Goal: Task Accomplishment & Management: Complete application form

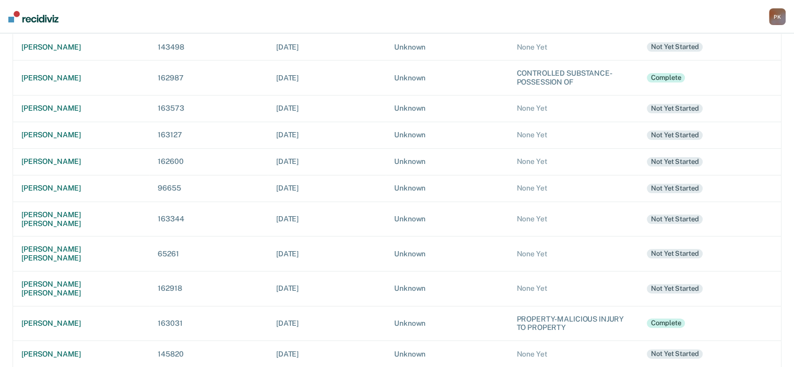
scroll to position [261, 0]
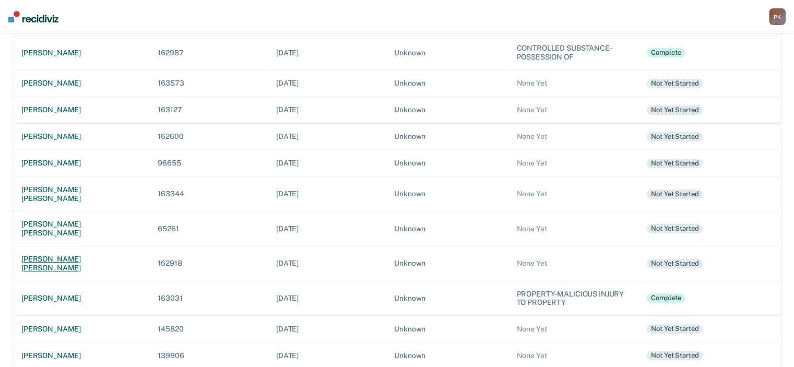
click at [65, 255] on div "[PERSON_NAME] [PERSON_NAME]" at bounding box center [80, 264] width 119 height 18
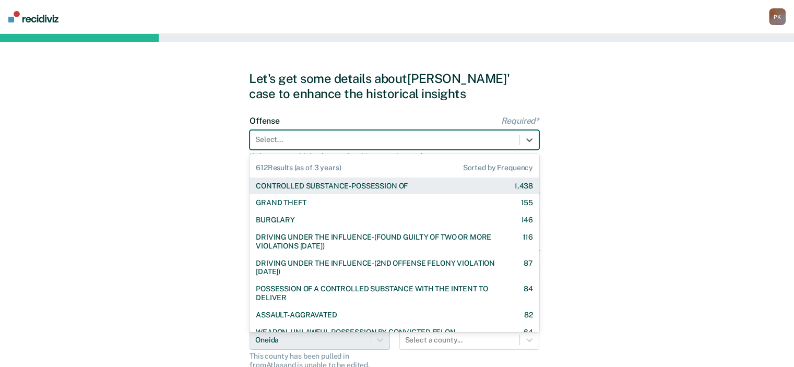
click at [496, 143] on div at bounding box center [384, 139] width 259 height 11
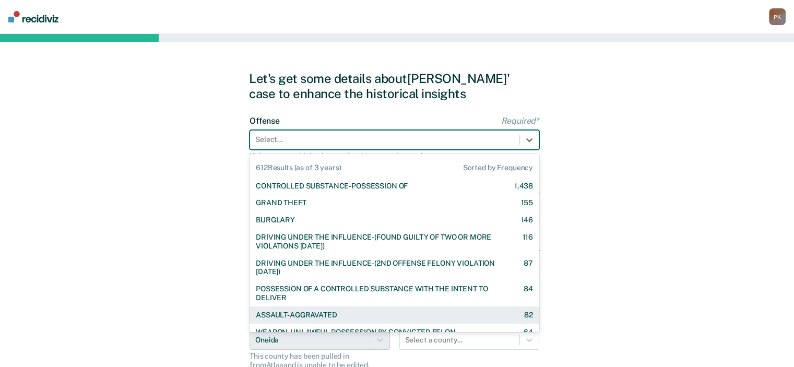
click at [326, 319] on div "ASSAULT-AGGRAVATED" at bounding box center [296, 314] width 81 height 9
checkbox input "true"
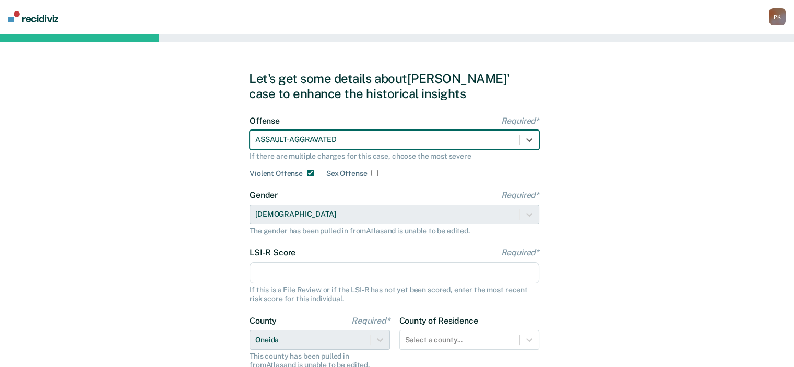
scroll to position [52, 0]
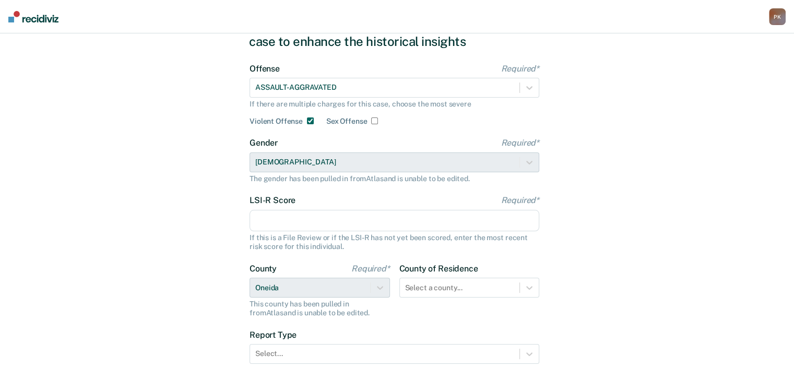
click at [457, 223] on input "LSI-R Score Required*" at bounding box center [394, 221] width 290 height 22
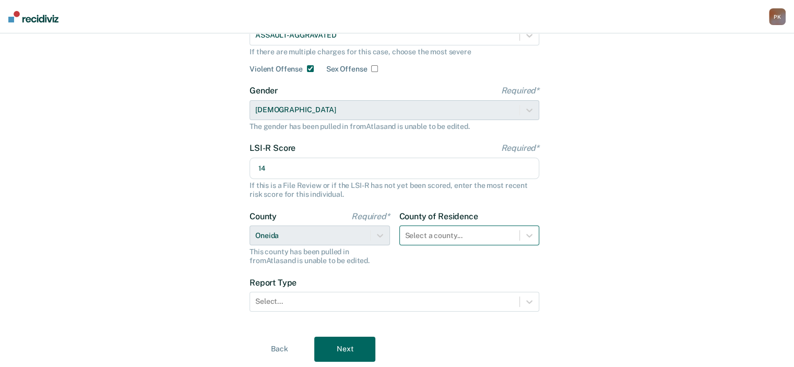
type input "14"
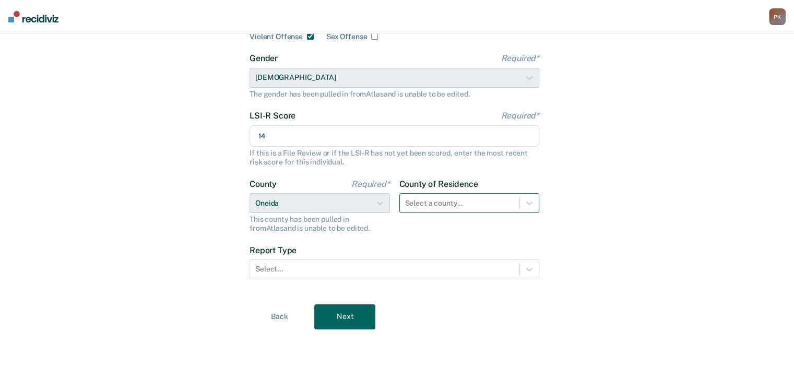
click at [499, 213] on div "Select a county..." at bounding box center [469, 203] width 140 height 20
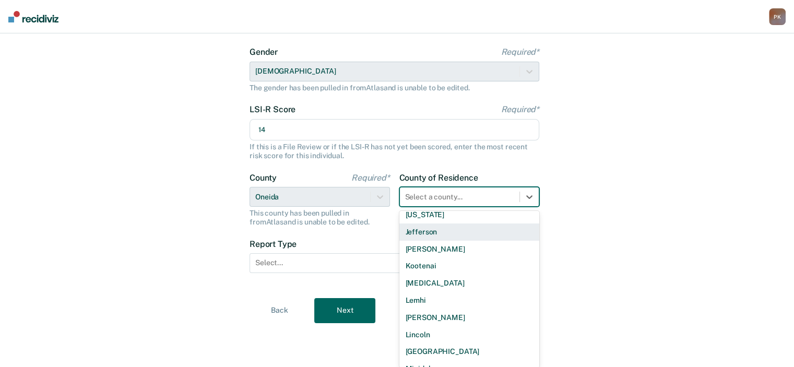
scroll to position [522, 0]
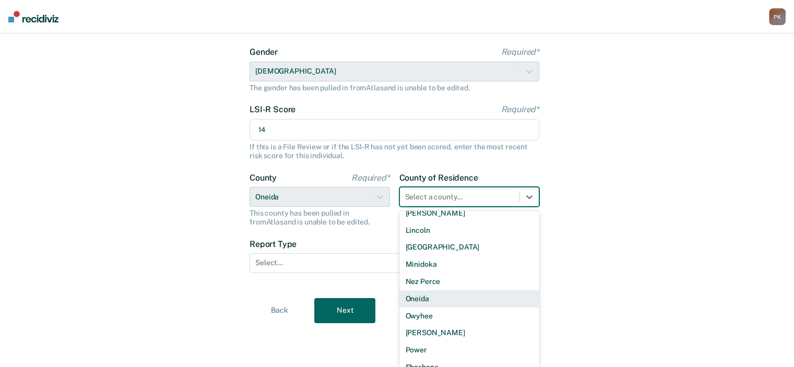
click at [421, 299] on div "Oneida" at bounding box center [469, 298] width 140 height 17
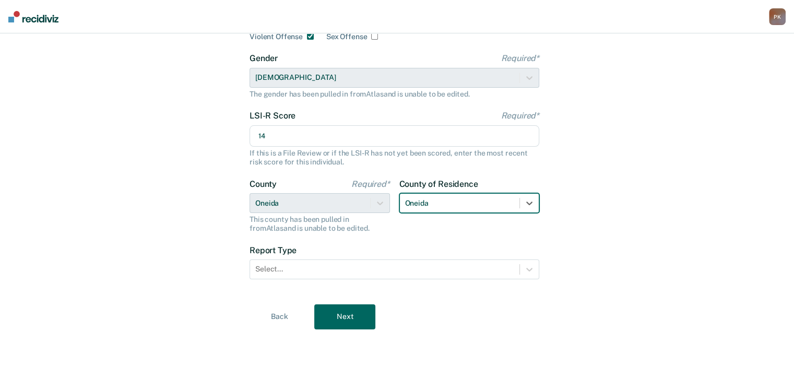
scroll to position [136, 0]
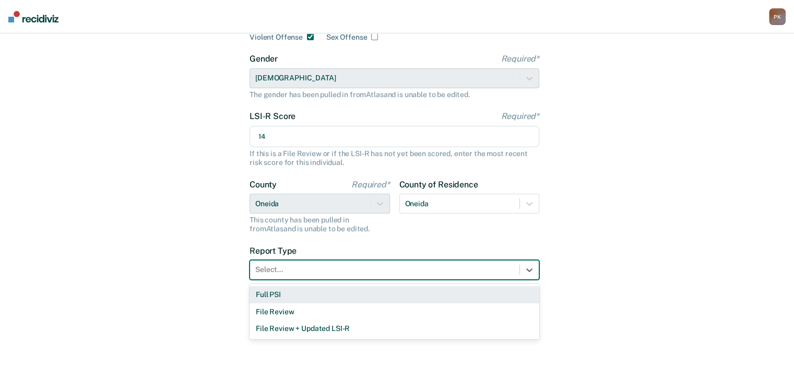
click at [467, 268] on div at bounding box center [384, 269] width 259 height 11
click at [338, 298] on div "Full PSI" at bounding box center [394, 294] width 290 height 17
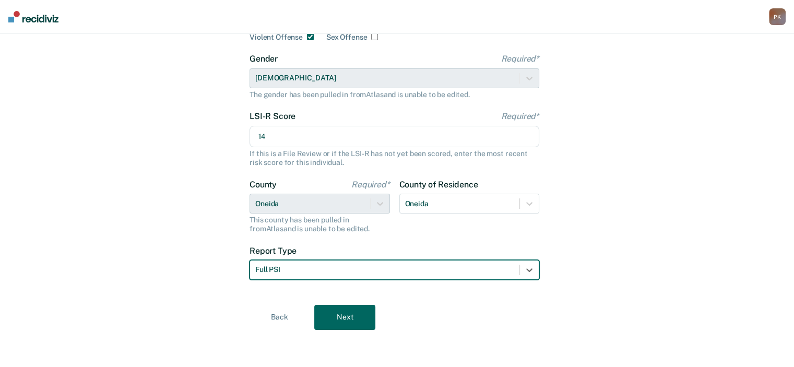
click at [349, 312] on button "Next" at bounding box center [344, 317] width 61 height 25
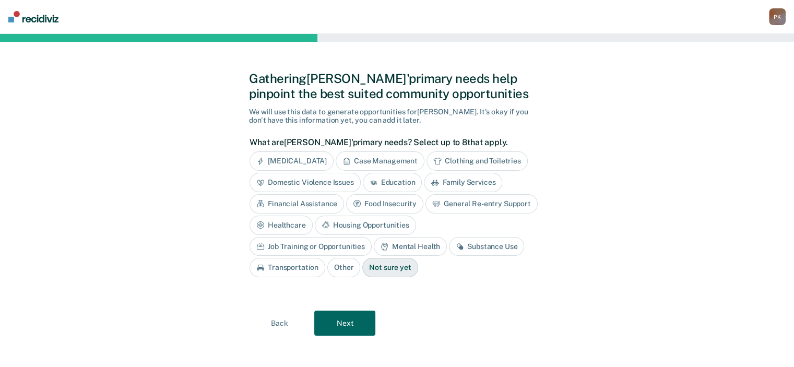
scroll to position [5, 0]
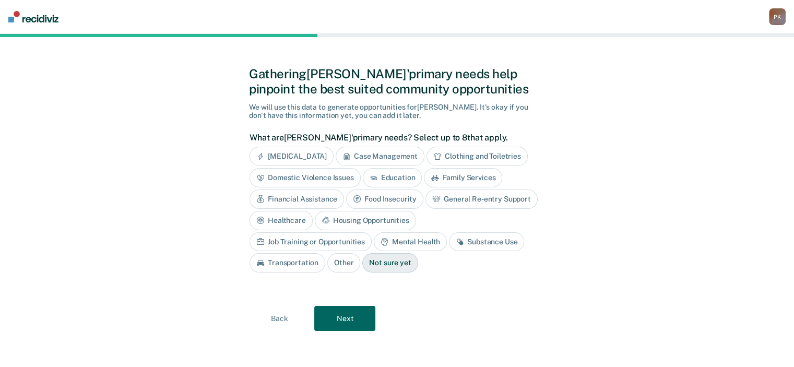
click at [345, 313] on button "Next" at bounding box center [344, 318] width 61 height 25
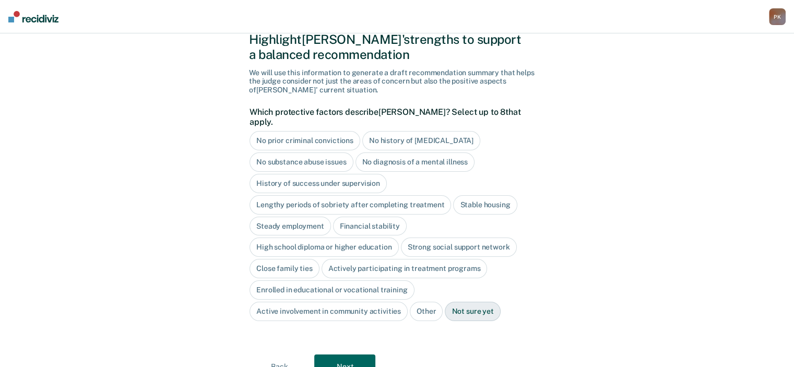
scroll to position [57, 0]
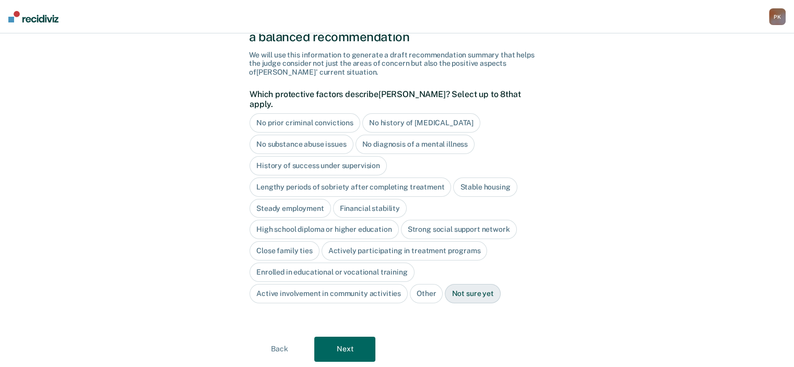
click at [329, 135] on div "No substance abuse issues" at bounding box center [301, 144] width 104 height 19
click at [404, 135] on div "No diagnosis of a mental illness" at bounding box center [426, 144] width 119 height 19
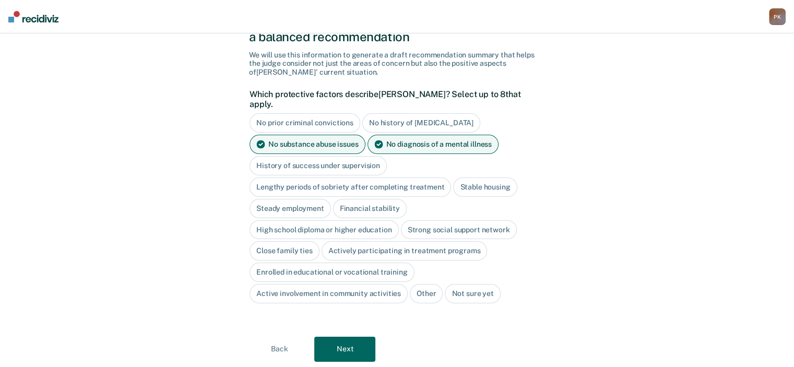
click at [373, 156] on div "History of success under supervision" at bounding box center [317, 165] width 137 height 19
click at [490, 177] on div "Stable housing" at bounding box center [485, 186] width 64 height 19
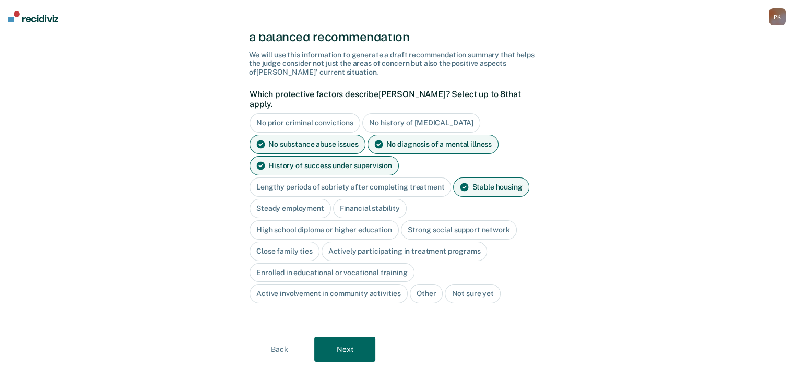
click at [305, 199] on div "Steady employment" at bounding box center [289, 208] width 81 height 19
click at [360, 199] on div "Financial stability" at bounding box center [382, 208] width 74 height 19
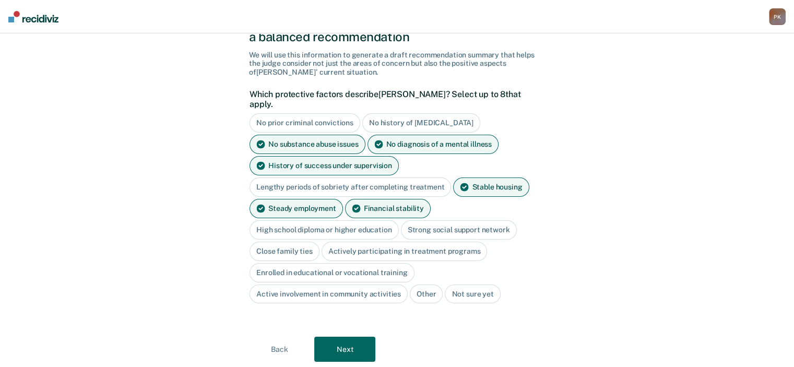
click at [356, 221] on div "High school diploma or higher education" at bounding box center [323, 229] width 149 height 19
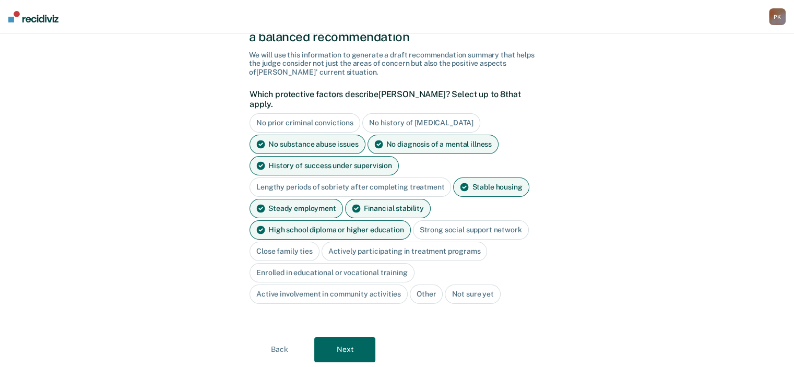
click at [297, 242] on div "Close family ties" at bounding box center [284, 251] width 70 height 19
click at [350, 344] on button "Next" at bounding box center [344, 349] width 61 height 25
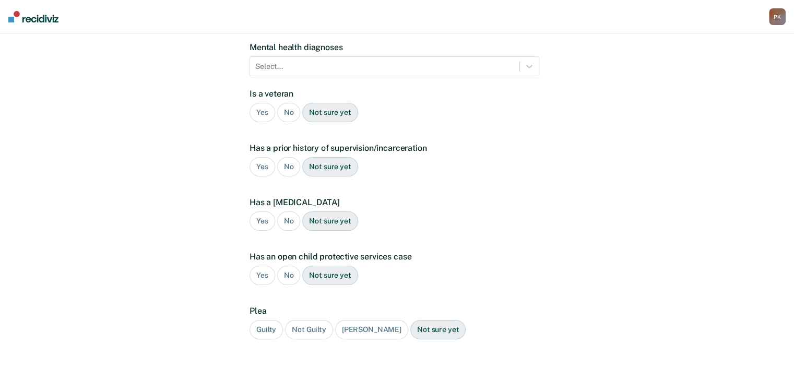
scroll to position [0, 0]
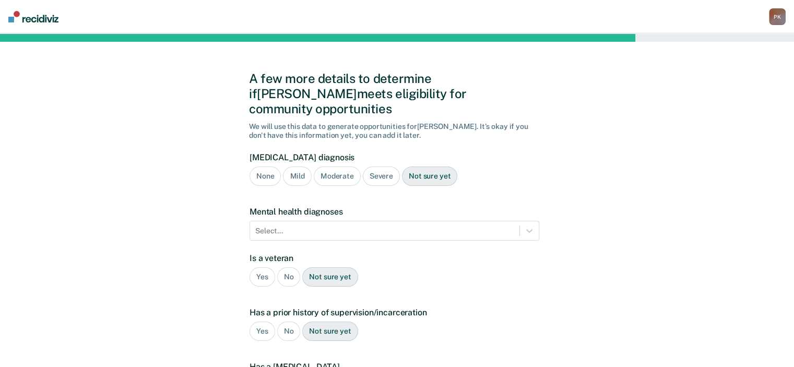
click at [266, 166] on div "None" at bounding box center [264, 175] width 31 height 19
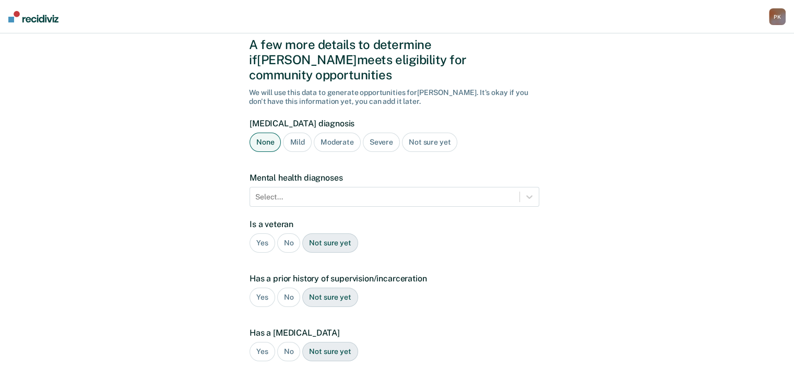
scroll to position [52, 0]
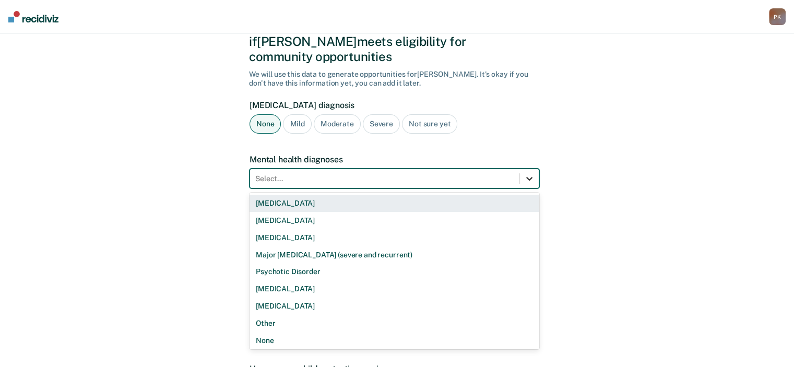
click at [530, 169] on div at bounding box center [529, 178] width 19 height 19
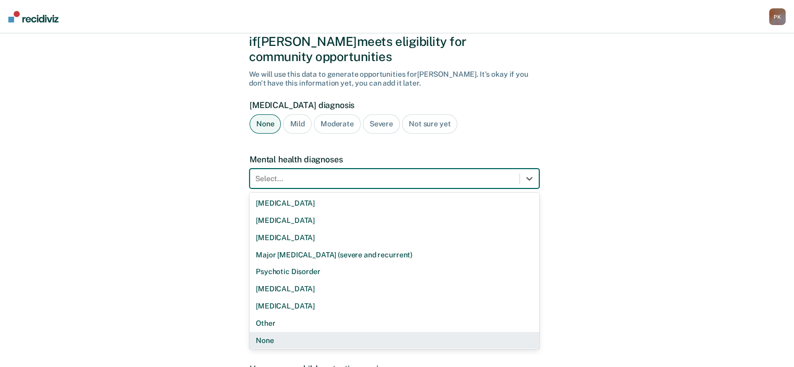
click at [273, 332] on div "None" at bounding box center [394, 340] width 290 height 17
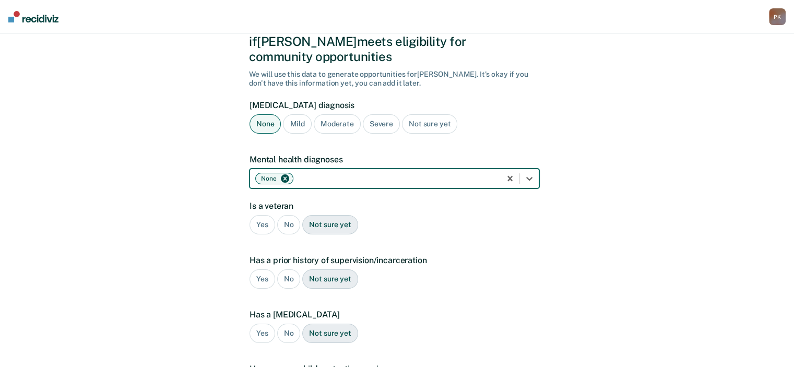
click at [290, 215] on div "No" at bounding box center [288, 224] width 23 height 19
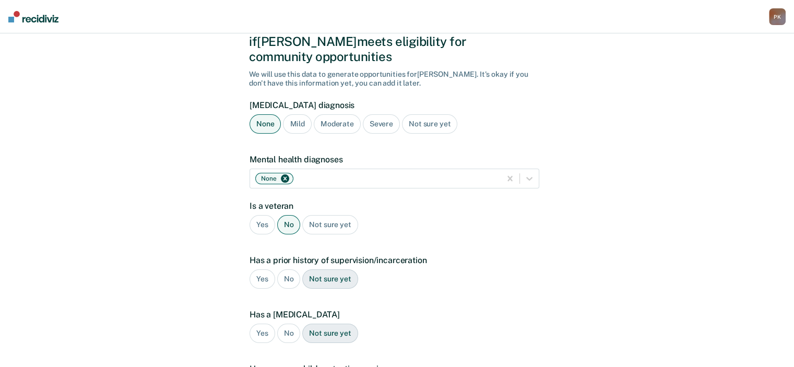
click at [262, 269] on div "Yes" at bounding box center [262, 278] width 26 height 19
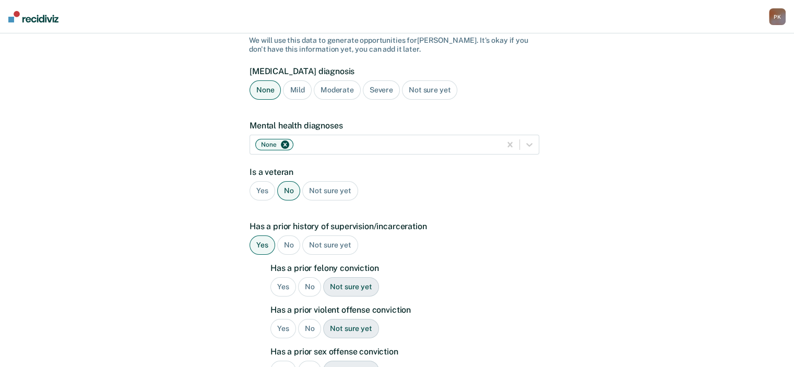
scroll to position [104, 0]
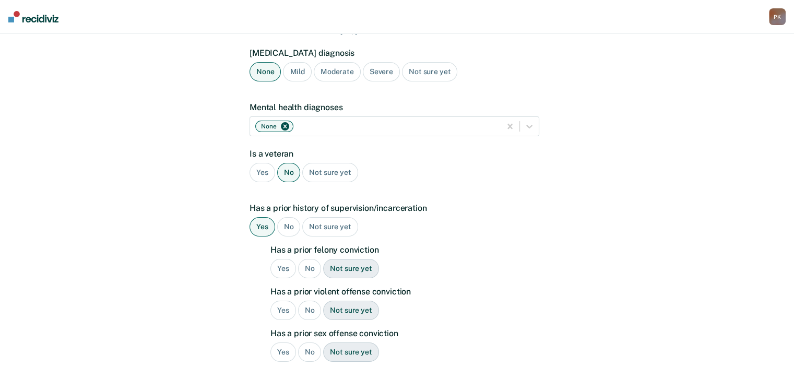
click at [305, 259] on div "No" at bounding box center [309, 268] width 23 height 19
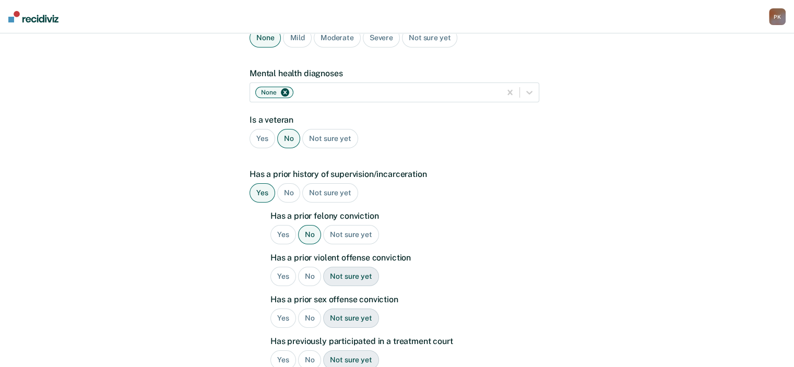
scroll to position [157, 0]
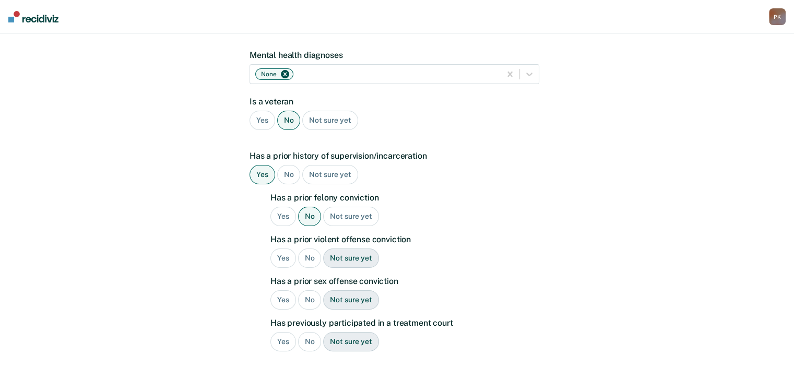
click at [310, 248] on div "No" at bounding box center [309, 257] width 23 height 19
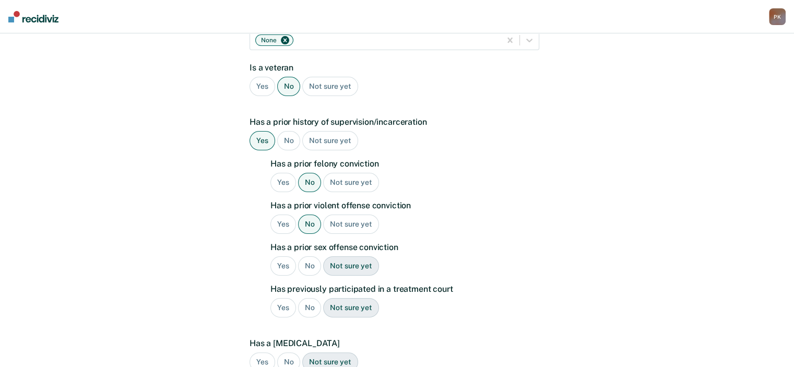
scroll to position [209, 0]
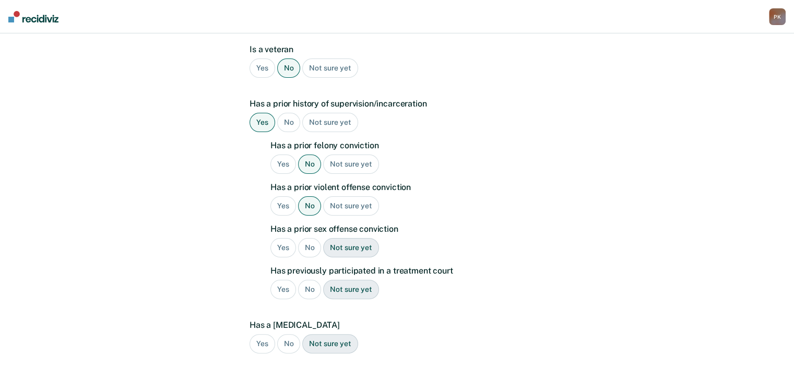
click at [310, 238] on div "No" at bounding box center [309, 247] width 23 height 19
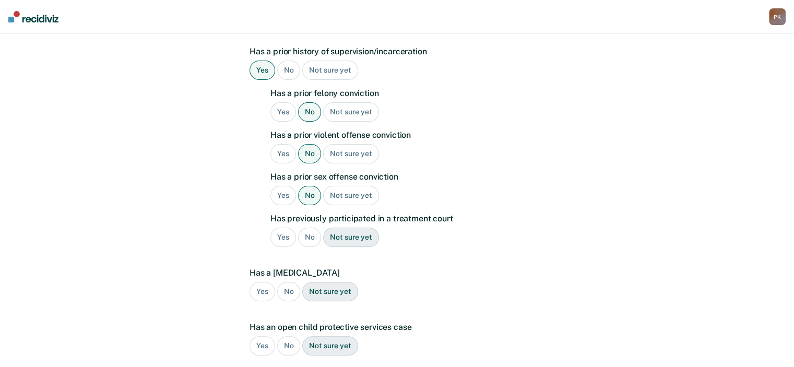
click at [310, 227] on div "No" at bounding box center [309, 236] width 23 height 19
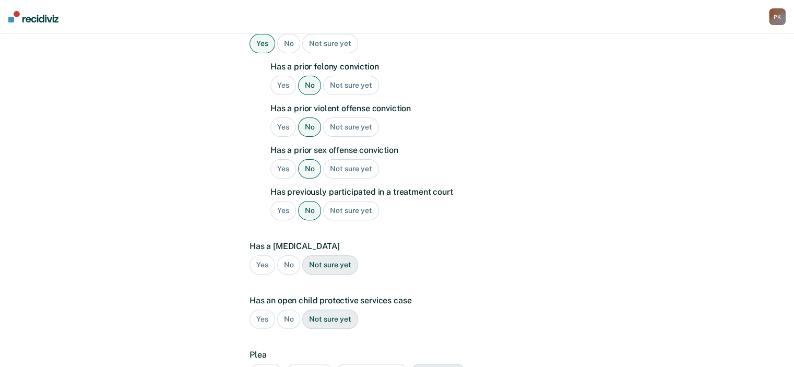
scroll to position [313, 0]
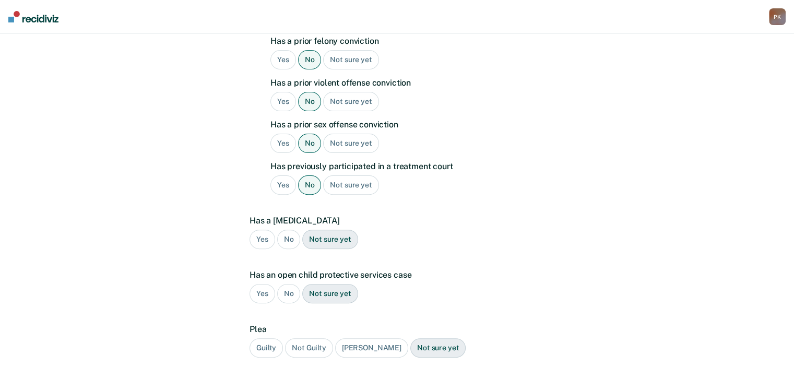
click at [290, 230] on div "No" at bounding box center [288, 239] width 23 height 19
click at [291, 284] on div "No" at bounding box center [288, 293] width 23 height 19
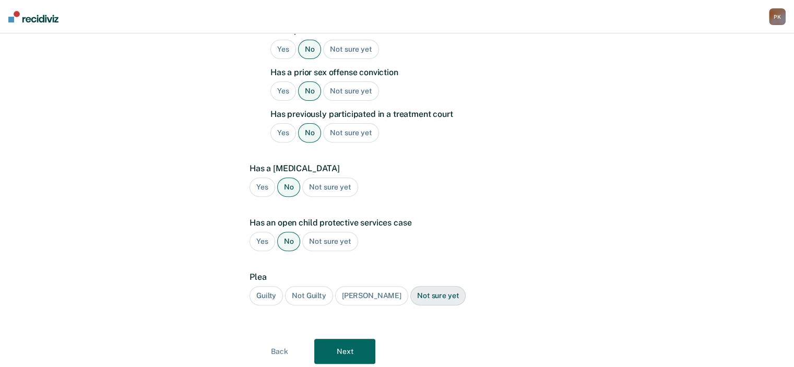
drag, startPoint x: 273, startPoint y: 274, endPoint x: 281, endPoint y: 290, distance: 17.5
click at [273, 286] on div "Guilty" at bounding box center [265, 295] width 33 height 19
click at [334, 339] on button "Next" at bounding box center [344, 351] width 61 height 25
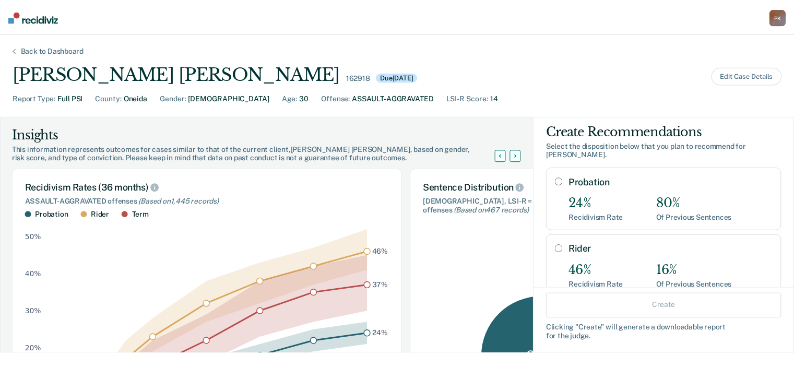
scroll to position [0, 0]
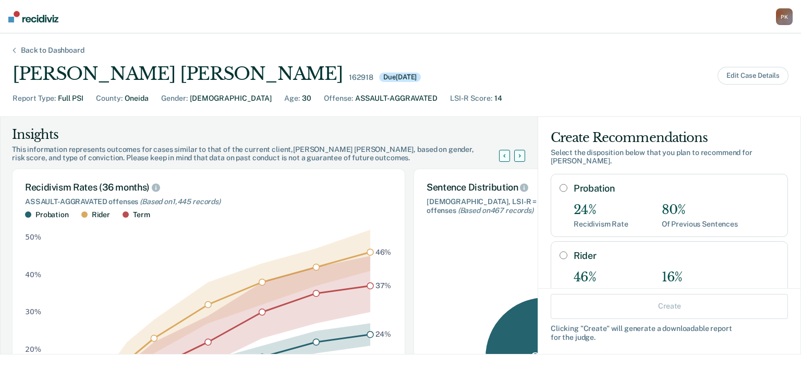
click at [560, 184] on input "Probation" at bounding box center [564, 188] width 8 height 8
radio input "true"
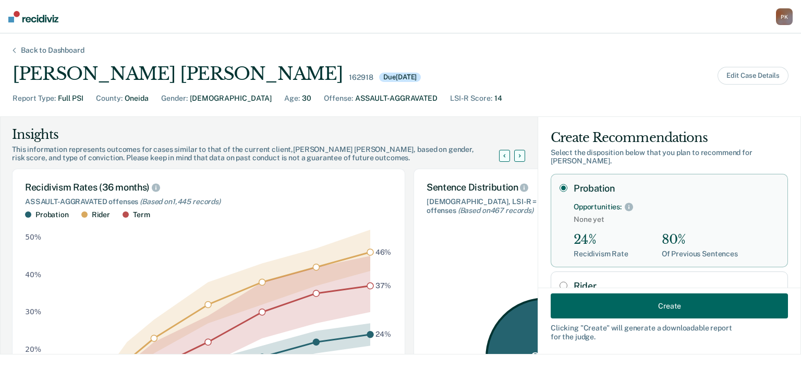
click at [641, 306] on button "Create" at bounding box center [669, 305] width 237 height 25
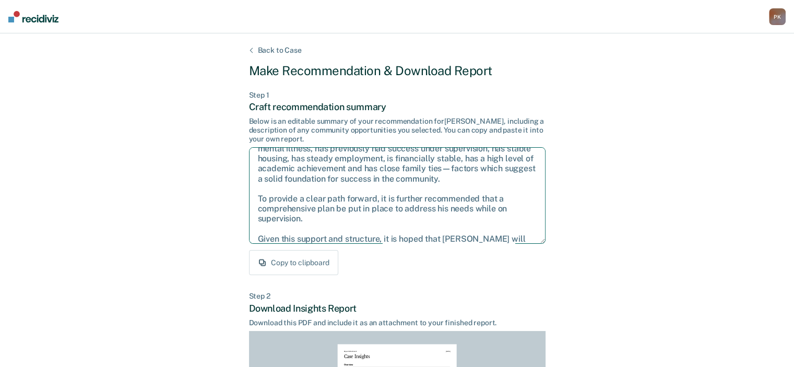
scroll to position [57, 0]
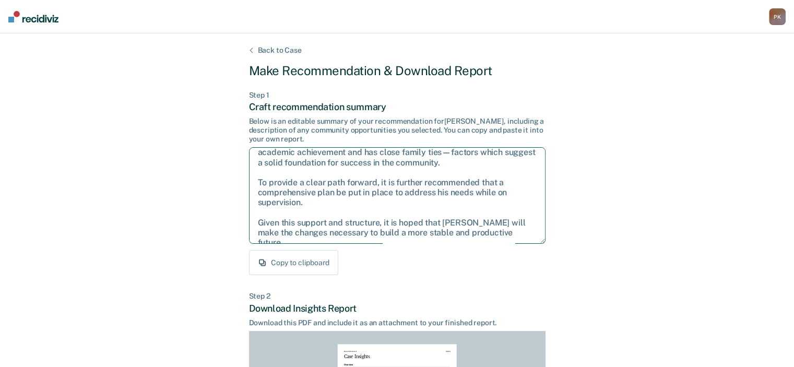
drag, startPoint x: 258, startPoint y: 158, endPoint x: 466, endPoint y: 224, distance: 218.0
click at [524, 237] on textarea "After careful consideration of the details of this case, it is recommended that…" at bounding box center [397, 195] width 296 height 97
click at [407, 261] on div "Copy to clipboard" at bounding box center [397, 262] width 296 height 25
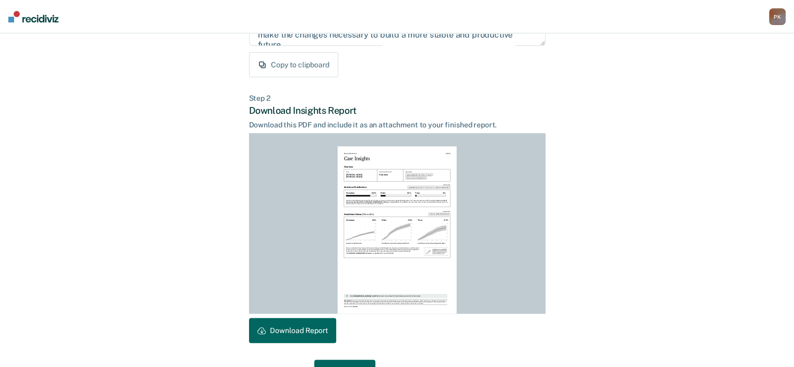
scroll to position [227, 0]
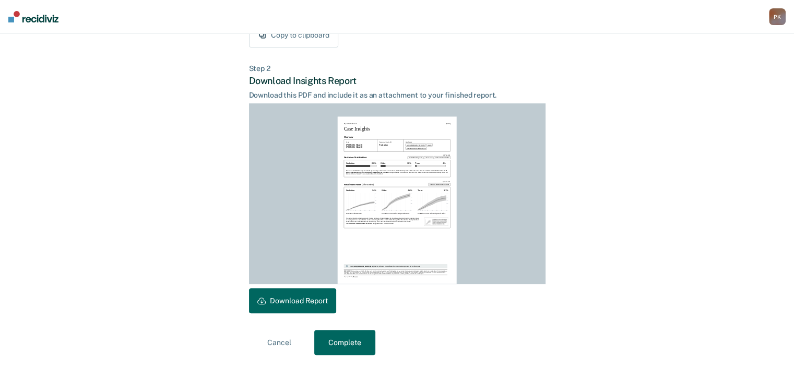
click at [297, 298] on button "Download Report" at bounding box center [292, 300] width 87 height 25
click at [343, 342] on button "Complete" at bounding box center [344, 342] width 61 height 25
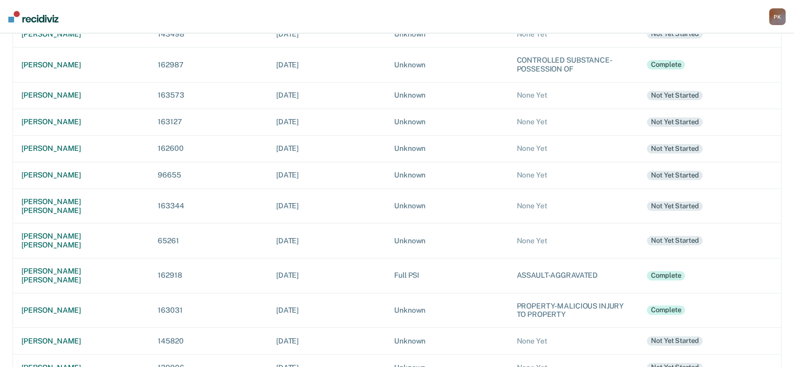
scroll to position [261, 0]
